Goal: Contribute content: Add original content to the website for others to see

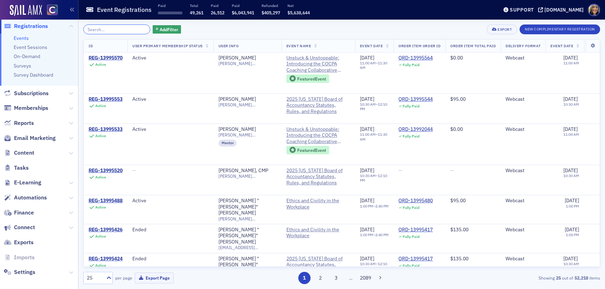
scroll to position [71, 0]
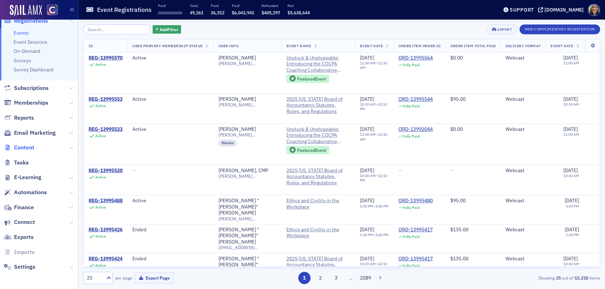
click at [27, 148] on span "Content" at bounding box center [24, 148] width 20 height 8
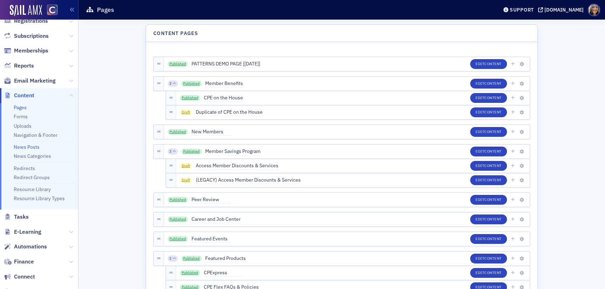
click at [28, 147] on link "News Posts" at bounding box center [27, 147] width 26 height 6
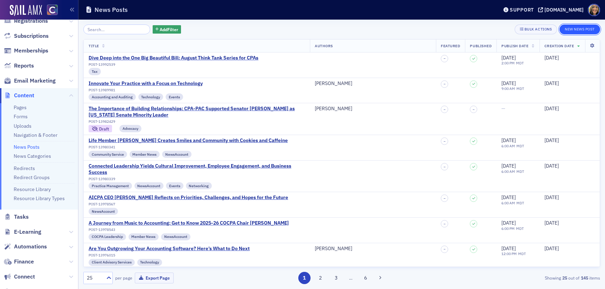
click at [588, 31] on button "New News Post" at bounding box center [579, 30] width 41 height 10
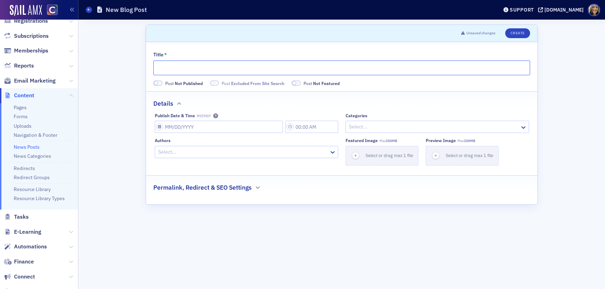
click at [207, 69] on input "Title *" at bounding box center [341, 68] width 377 height 15
paste input "The Hidden Costs of Inefficient Accounting Workflows"
type input "The Hidden Costs of Inefficient Accounting Workflows"
click at [160, 84] on span at bounding box center [157, 83] width 9 height 5
click at [160, 84] on span at bounding box center [160, 83] width 4 height 4
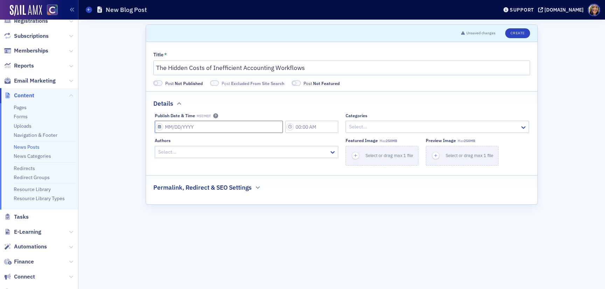
select select "7"
select select "2025"
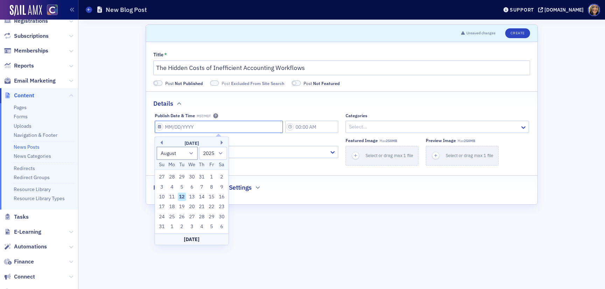
click at [171, 129] on input "Publish Date & Time MST/MDT" at bounding box center [219, 127] width 128 height 12
click at [202, 196] on div "14" at bounding box center [201, 197] width 8 height 8
type input "[DATE]"
type input "1:00 PM"
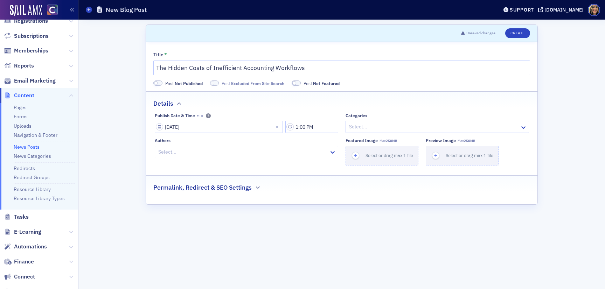
click at [219, 151] on div at bounding box center [243, 152] width 171 height 9
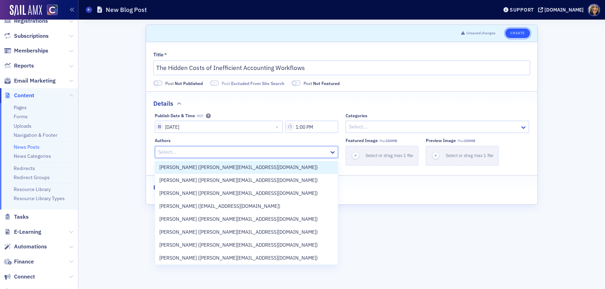
click at [522, 30] on button "Create" at bounding box center [517, 33] width 25 height 10
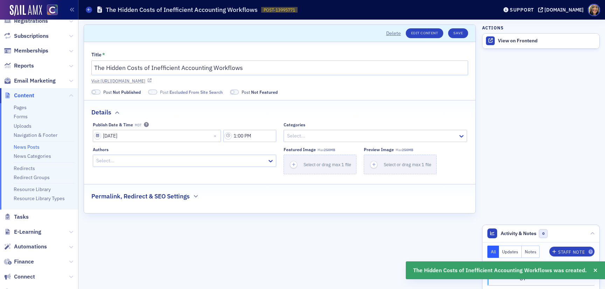
click at [238, 82] on link "Visit [URL][DOMAIN_NAME]" at bounding box center [279, 81] width 377 height 6
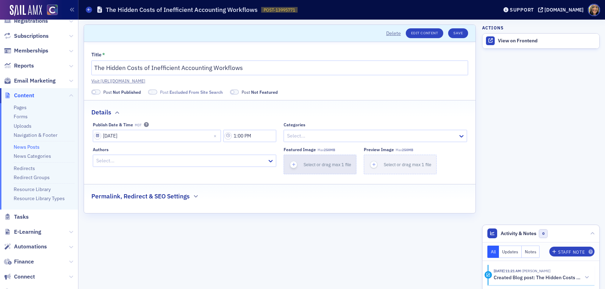
click at [292, 161] on span "button" at bounding box center [293, 164] width 7 height 7
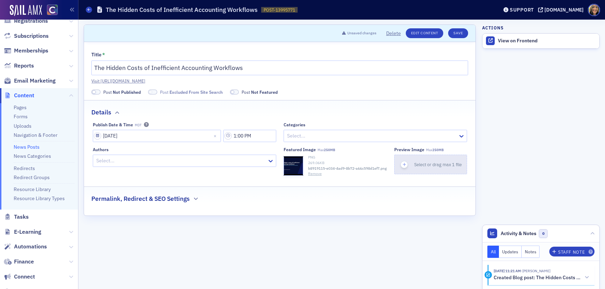
click at [407, 164] on icon "button" at bounding box center [404, 164] width 6 height 6
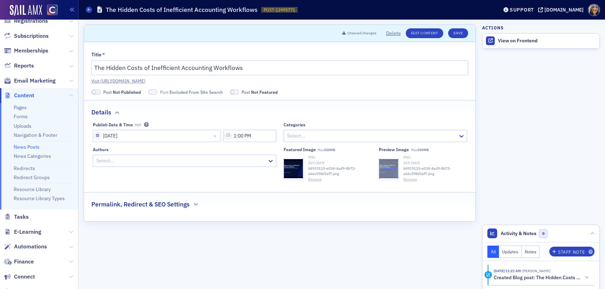
click at [134, 201] on h2 "Permalink, Redirect & SEO Settings" at bounding box center [140, 204] width 98 height 9
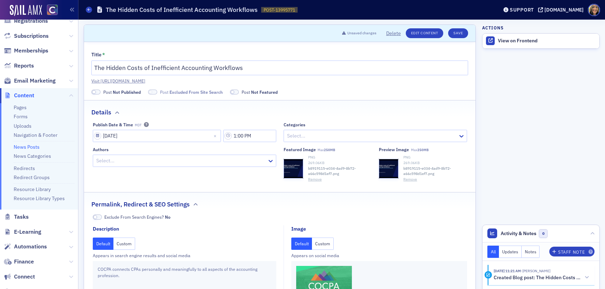
click at [332, 240] on button "Custom" at bounding box center [323, 244] width 22 height 12
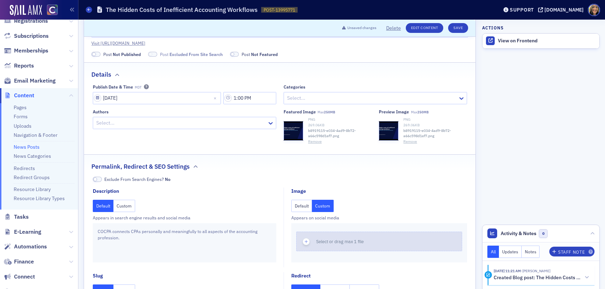
scroll to position [38, 0]
click at [306, 241] on icon "button" at bounding box center [306, 241] width 6 height 6
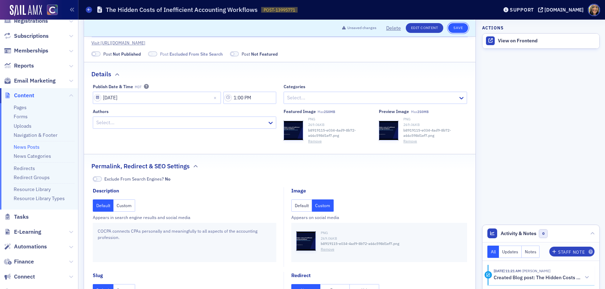
click at [458, 26] on button "Save" at bounding box center [458, 28] width 20 height 10
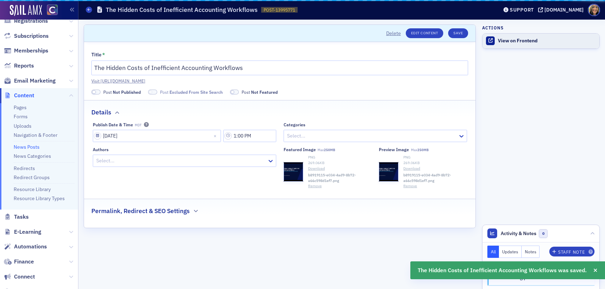
scroll to position [0, 0]
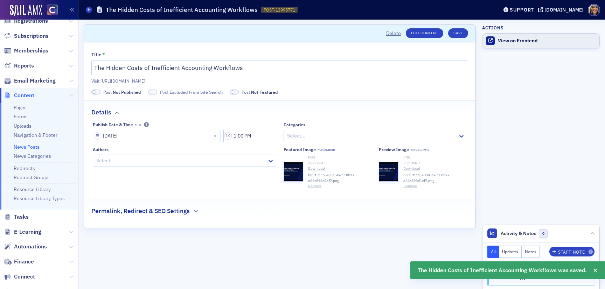
click at [512, 39] on div "View on Frontend" at bounding box center [547, 41] width 98 height 6
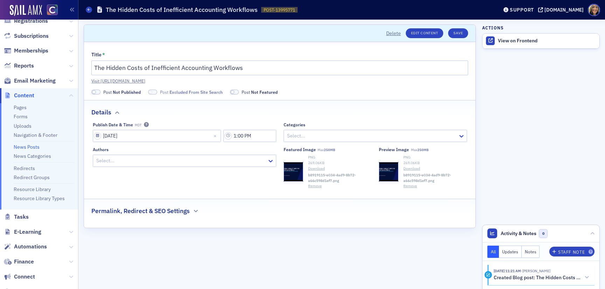
click at [97, 94] on span at bounding box center [95, 92] width 9 height 5
click at [146, 92] on span at bounding box center [144, 92] width 9 height 5
click at [109, 137] on input "[DATE]" at bounding box center [157, 136] width 128 height 12
select select "7"
select select "2025"
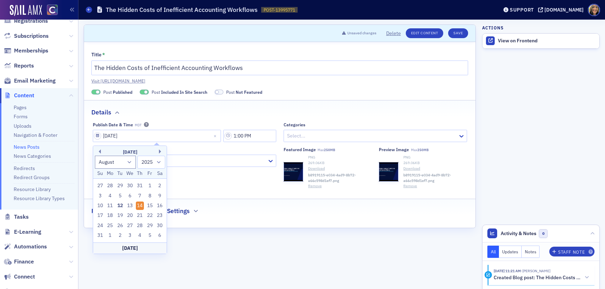
click at [293, 117] on fieldset "Details Publish Date & Time MDT [DATE] 1:00 PM Categories Select... Authors Sel…" at bounding box center [279, 147] width 391 height 94
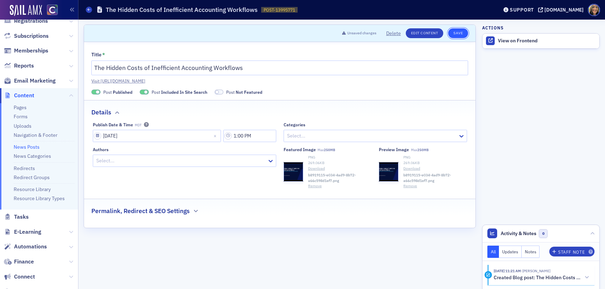
click at [455, 31] on button "Save" at bounding box center [458, 33] width 20 height 10
